Goal: Check status: Check status

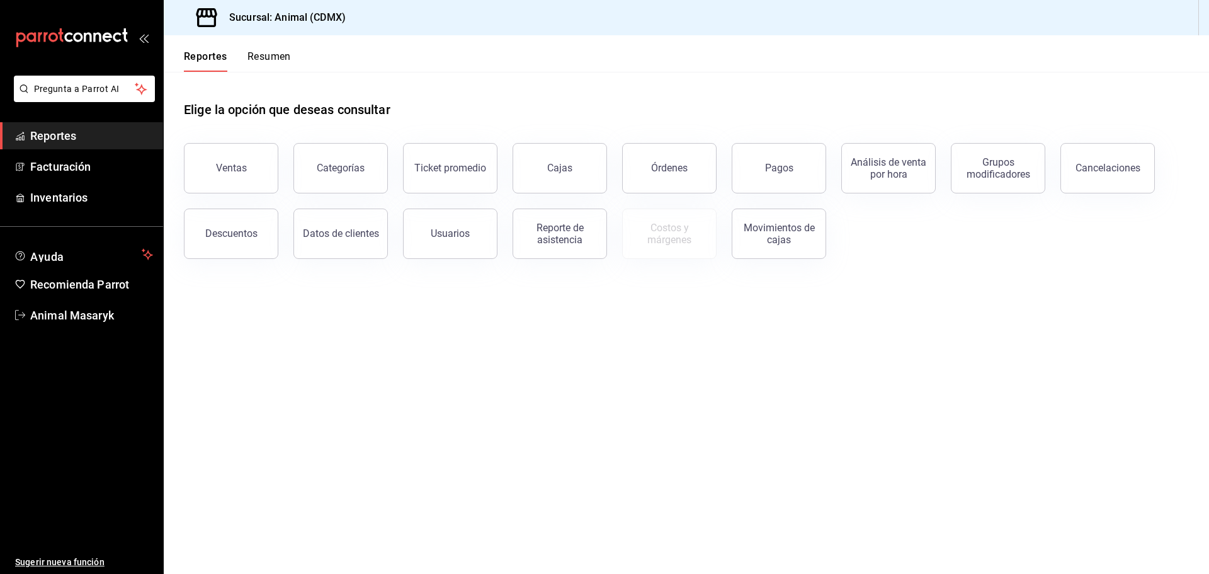
click at [773, 158] on button "Pagos" at bounding box center [779, 168] width 94 height 50
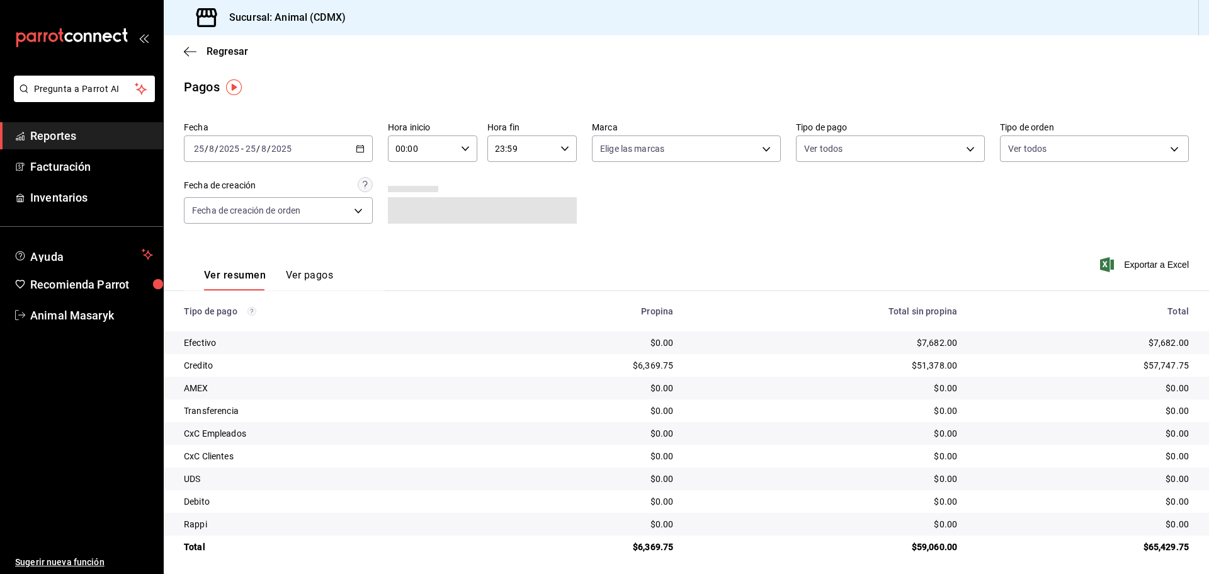
click at [358, 149] on icon "button" at bounding box center [360, 148] width 9 height 9
click at [233, 327] on span "Rango de fechas" at bounding box center [244, 328] width 98 height 13
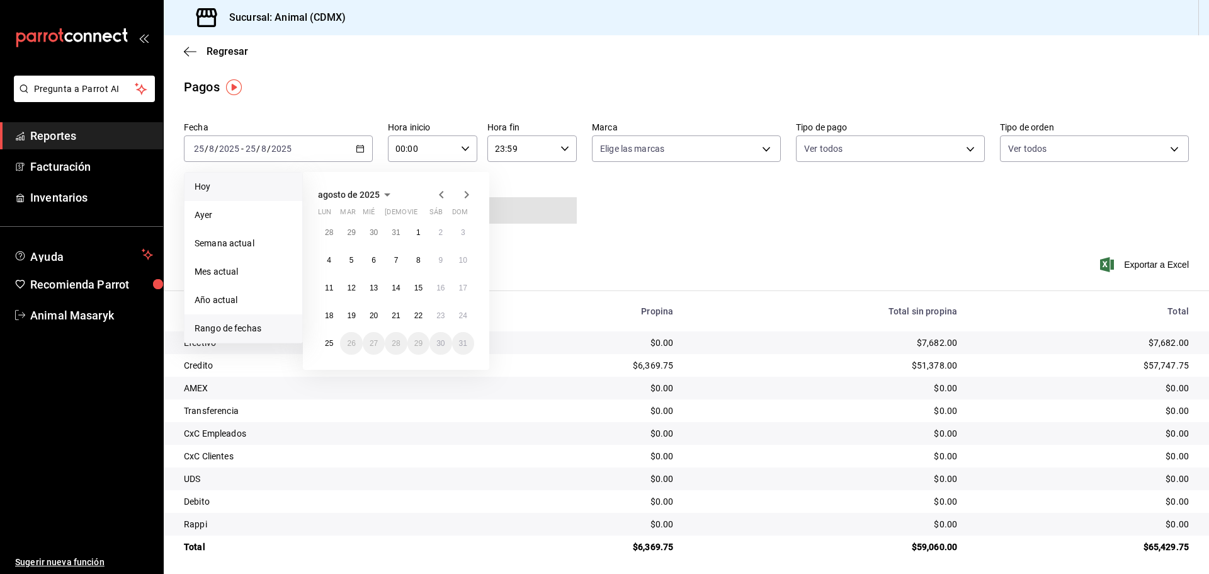
click at [226, 183] on span "Hoy" at bounding box center [244, 186] width 98 height 13
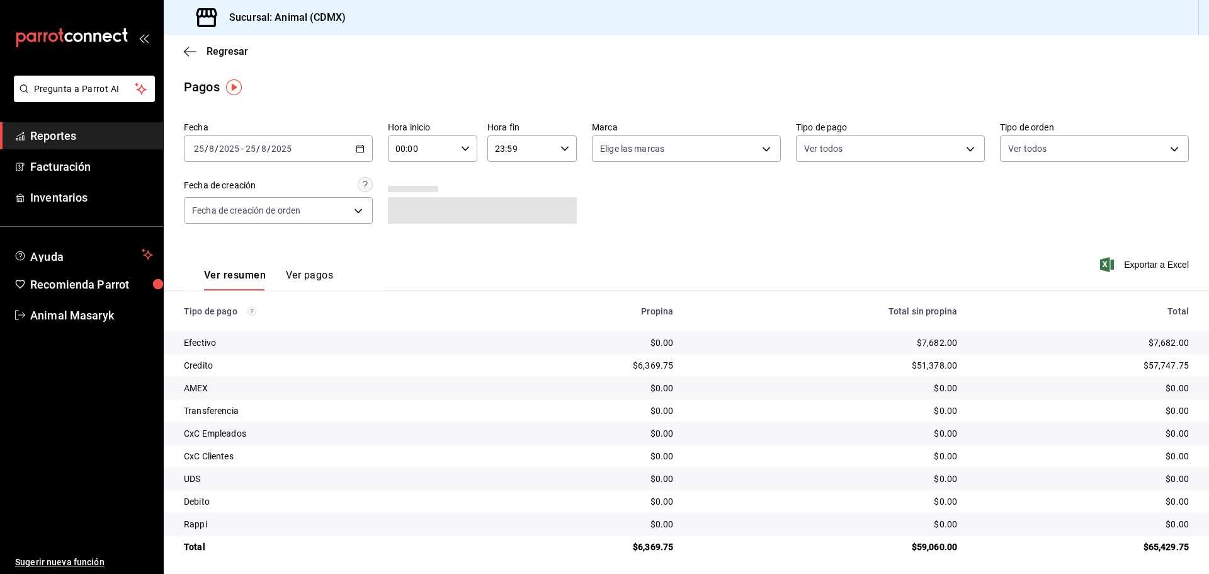
click at [467, 149] on div "00:00 Hora inicio" at bounding box center [432, 148] width 89 height 26
click at [413, 205] on span "05" at bounding box center [408, 206] width 25 height 10
type input "05:00"
click at [670, 198] on div at bounding box center [604, 287] width 1209 height 574
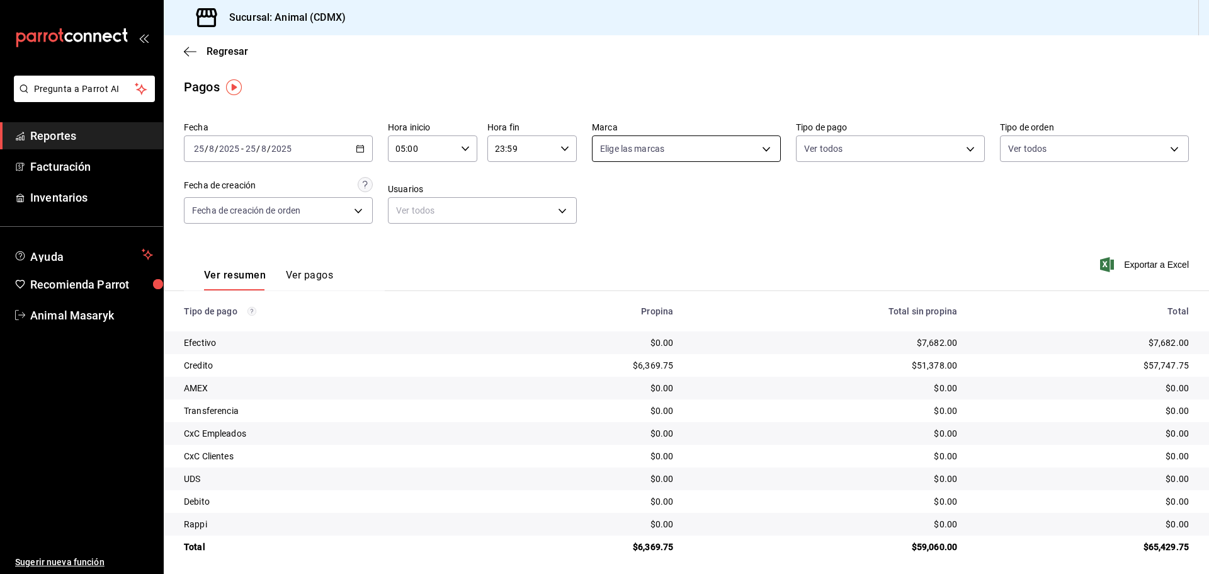
click at [758, 148] on body "Pregunta a Parrot AI Reportes Facturación Inventarios Ayuda Recomienda Parrot A…" at bounding box center [604, 287] width 1209 height 574
click at [680, 193] on li "Ver todas" at bounding box center [682, 196] width 186 height 37
type input "cb0f6aec-1481-4e37-861c-bab9b3a65b14"
checkbox input "true"
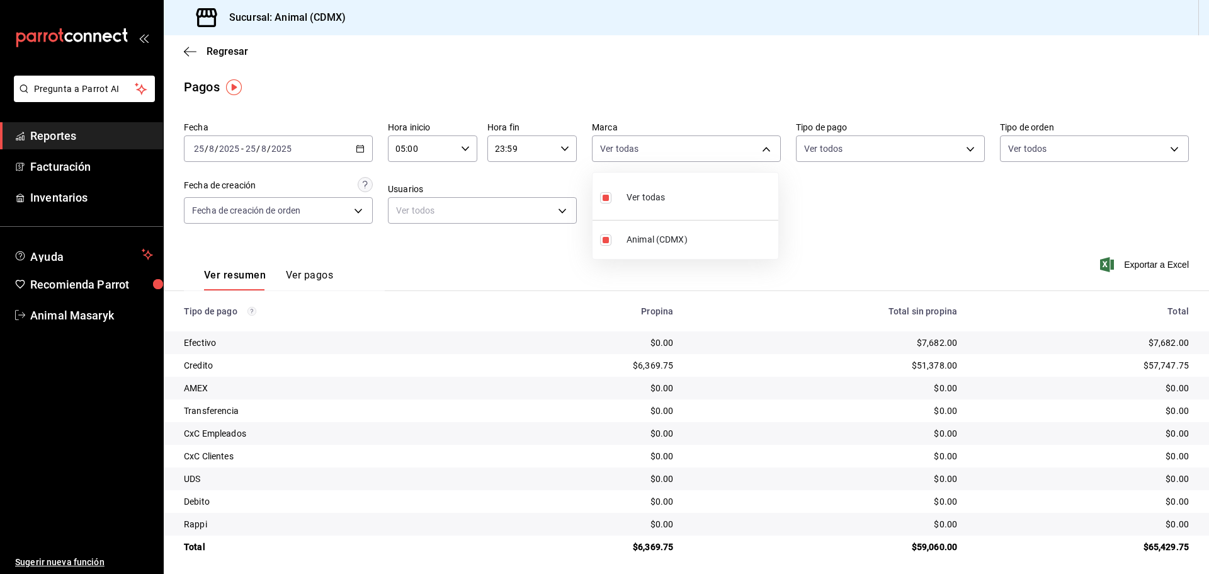
click at [856, 181] on div at bounding box center [604, 287] width 1209 height 574
click at [956, 149] on body "Pregunta a Parrot AI Reportes Facturación Inventarios Ayuda Recomienda Parrot A…" at bounding box center [604, 287] width 1209 height 574
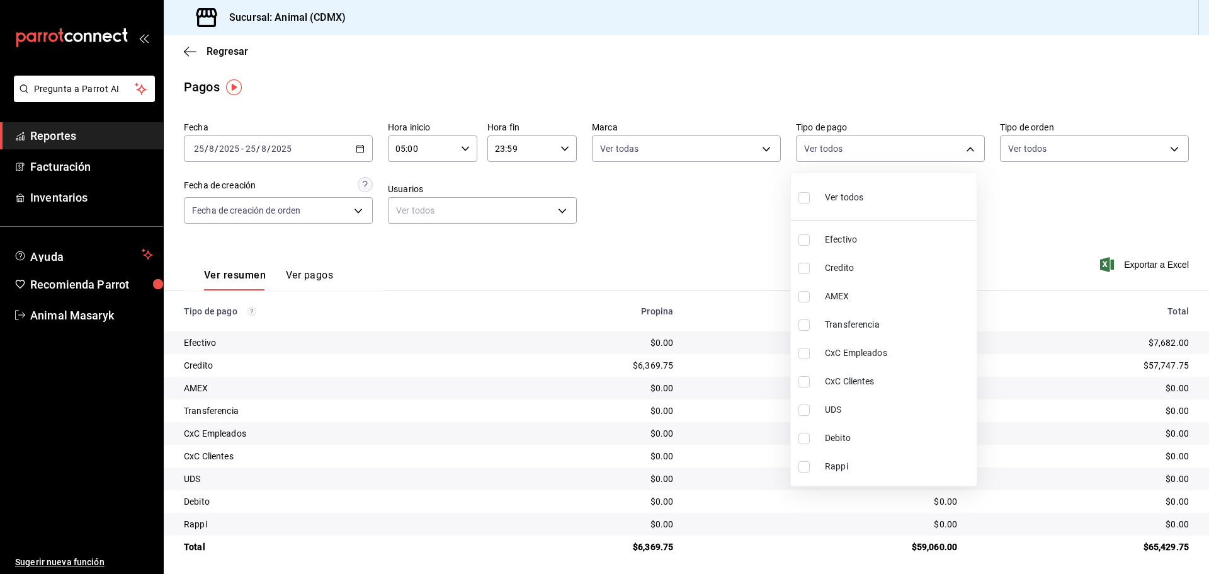
click at [881, 208] on li "Ver todos" at bounding box center [884, 196] width 186 height 37
type input "42f515b5-d78a-4538-9fd6-dd91ca8c9d0d,09d93f3d-83f8-4294-bef9-640bdbafd8e4,c0bfe…"
checkbox input "true"
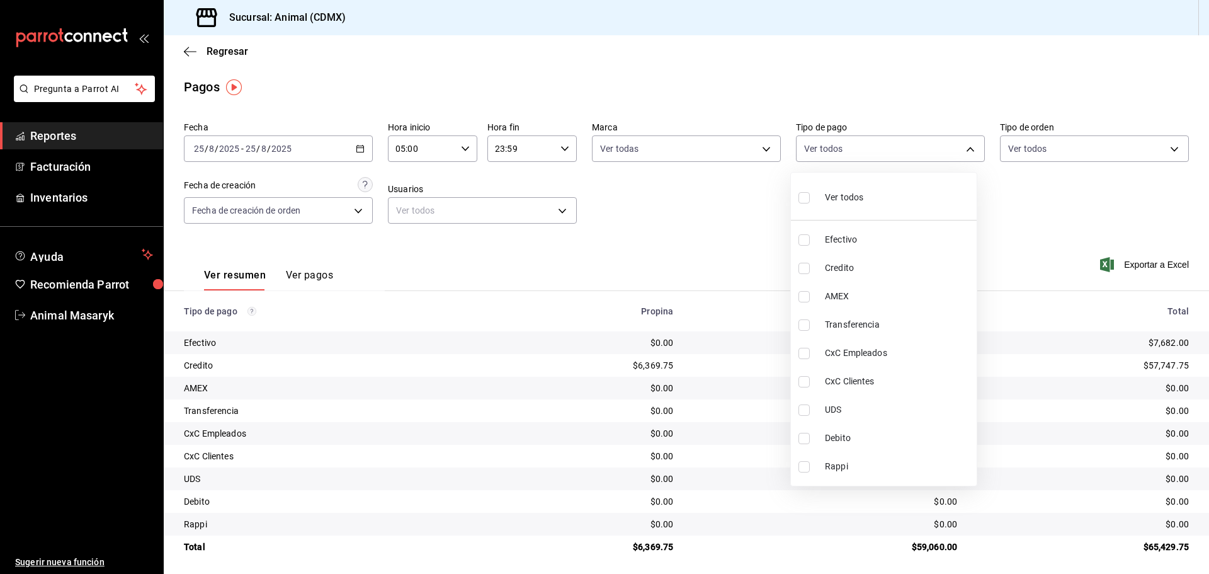
checkbox input "true"
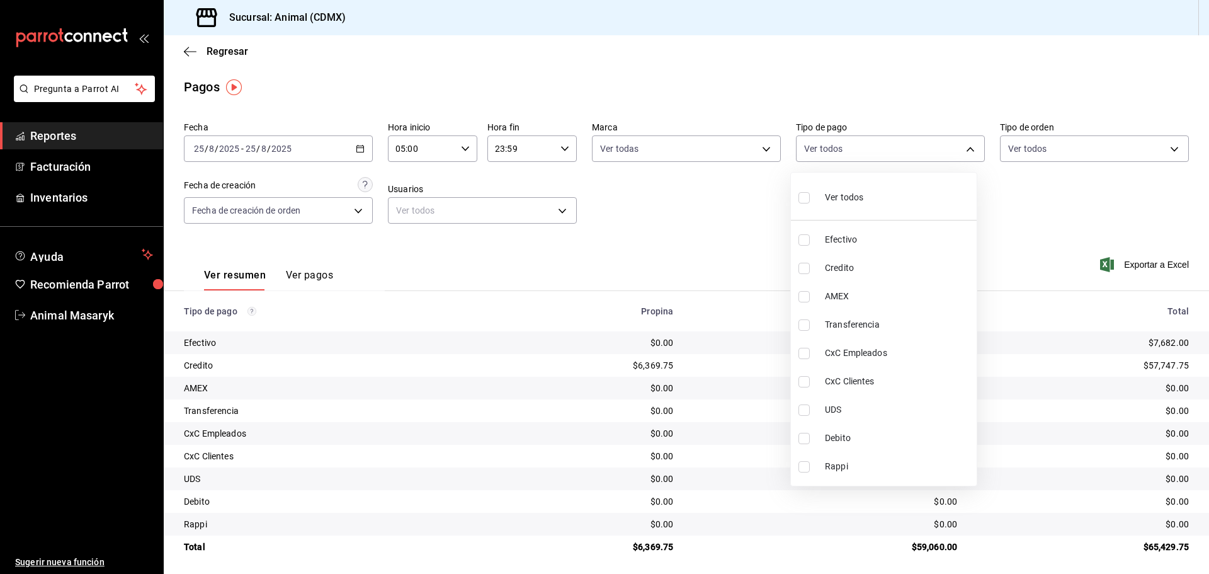
checkbox input "true"
click at [1172, 146] on div at bounding box center [604, 287] width 1209 height 574
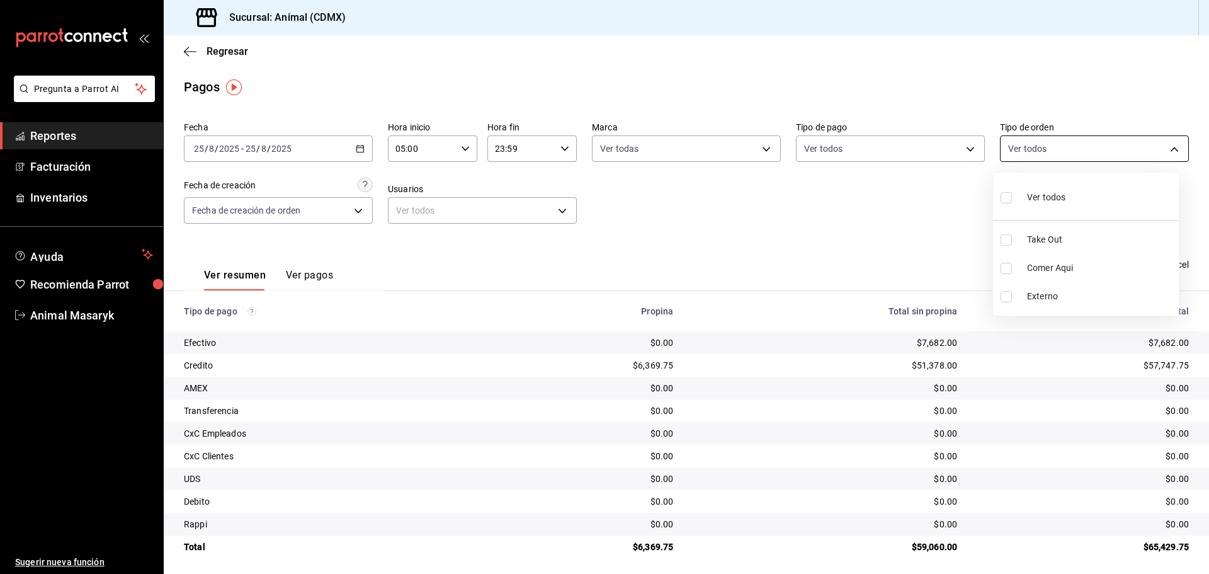
click at [1167, 147] on body "Pregunta a Parrot AI Reportes Facturación Inventarios Ayuda Recomienda Parrot A…" at bounding box center [604, 287] width 1209 height 574
click at [1053, 201] on span "Ver todos" at bounding box center [1046, 197] width 38 height 13
type input "ad44a823-99d3-4372-a913-4cf57f2a9ac0,b8ee5ff1-85c8-4a81-aa51-555e6c8ba0c6,EXTER…"
checkbox input "true"
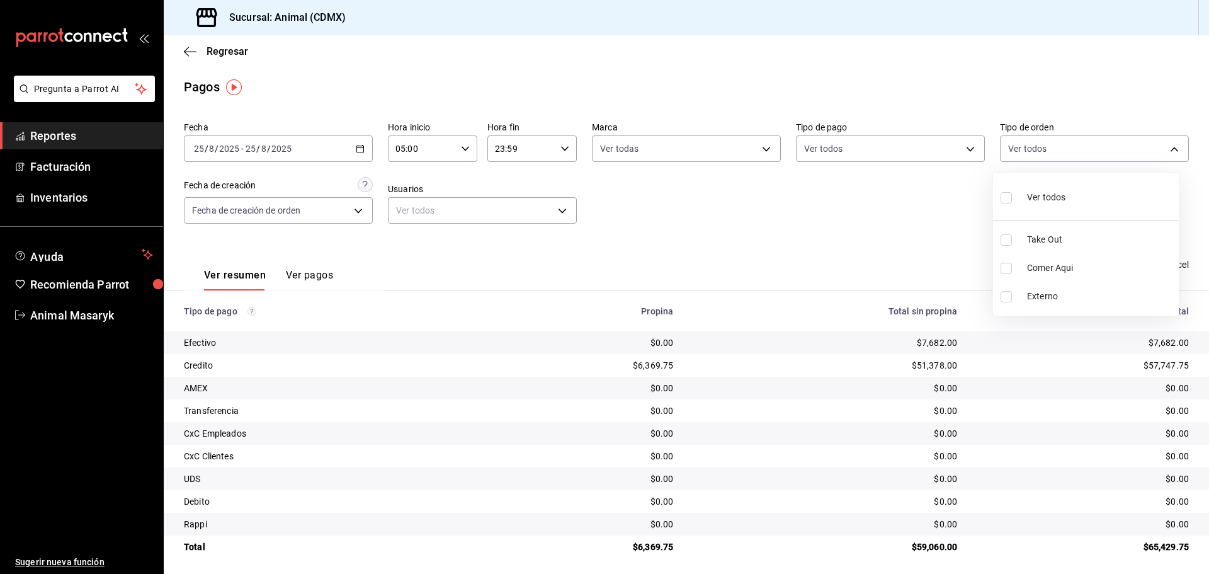
checkbox input "true"
click at [832, 181] on div at bounding box center [604, 287] width 1209 height 574
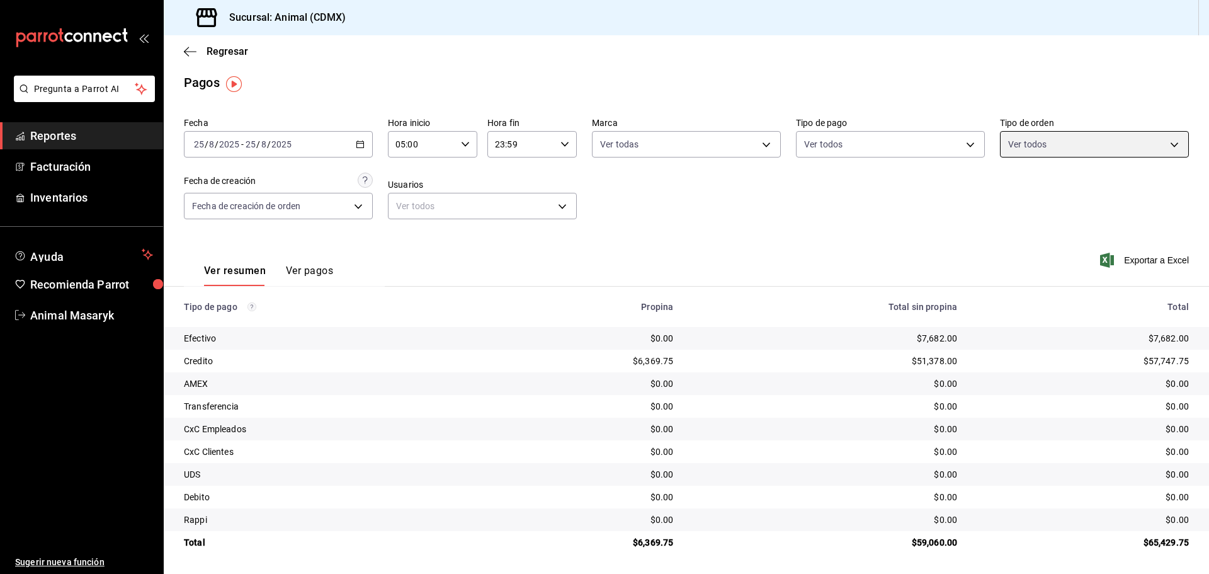
scroll to position [5, 0]
